Goal: Find specific page/section: Find specific page/section

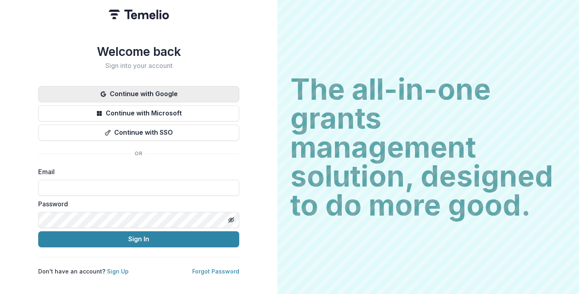
click at [113, 90] on button "Continue with Google" at bounding box center [138, 94] width 201 height 16
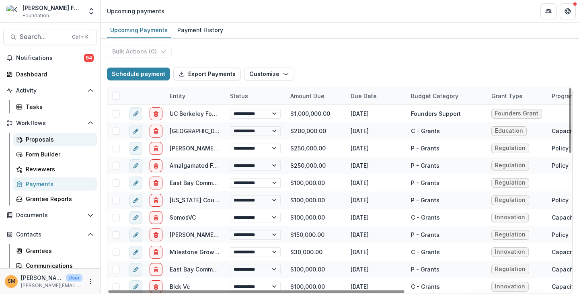
click at [48, 136] on div "Proposals" at bounding box center [58, 139] width 65 height 8
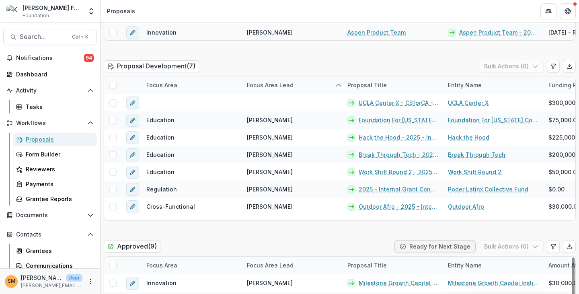
scroll to position [201, 0]
